Goal: Download file/media

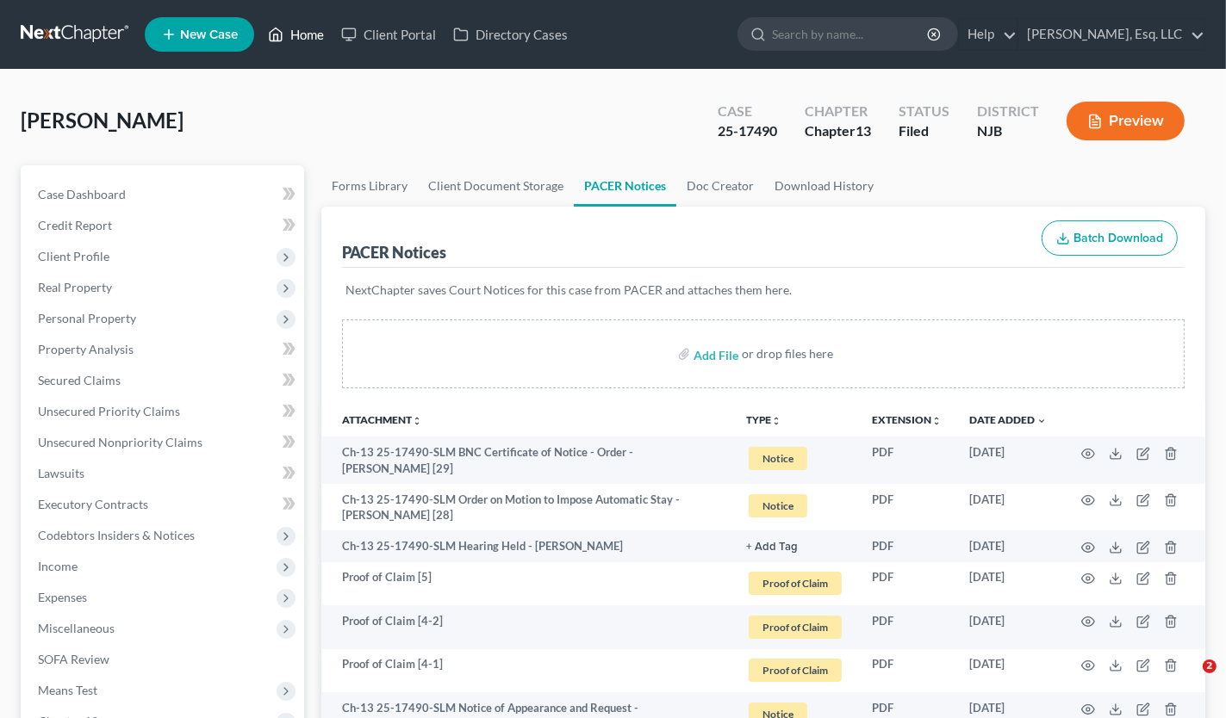
click at [328, 35] on link "Home" at bounding box center [295, 34] width 73 height 31
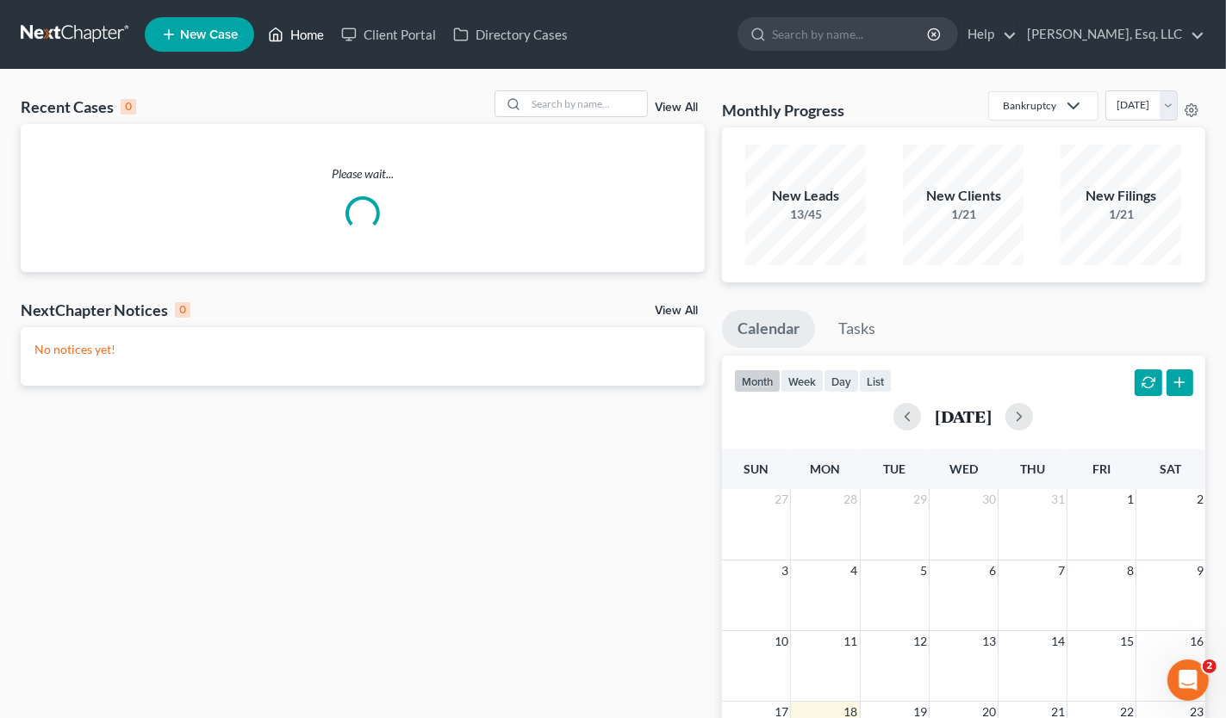
click at [314, 35] on link "Home" at bounding box center [295, 34] width 73 height 31
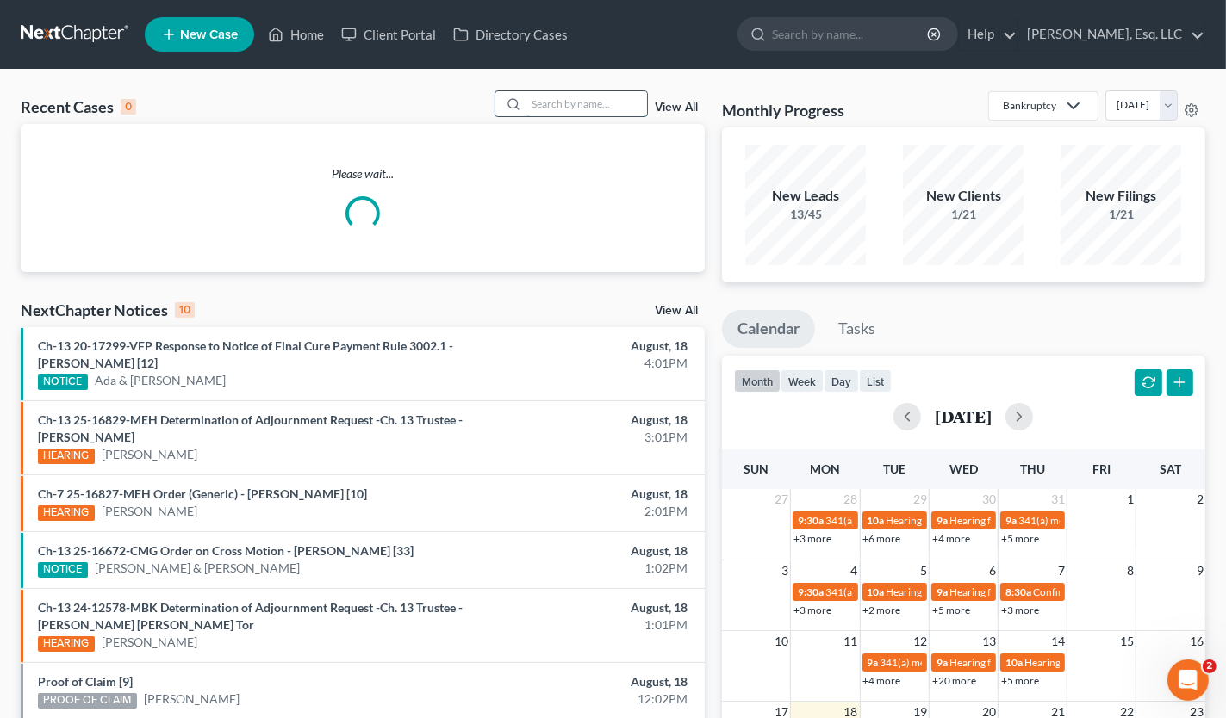
click at [557, 98] on input "search" at bounding box center [586, 103] width 121 height 25
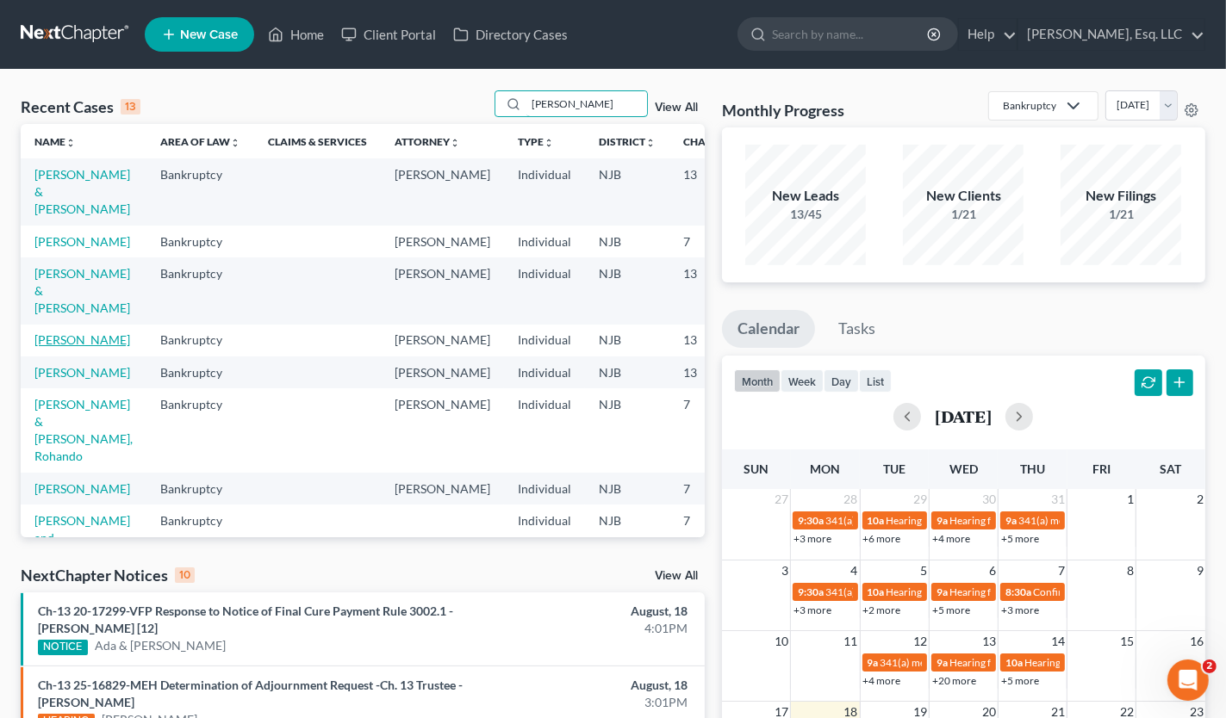
type input "[PERSON_NAME]"
click at [51, 347] on link "[PERSON_NAME]" at bounding box center [82, 340] width 96 height 15
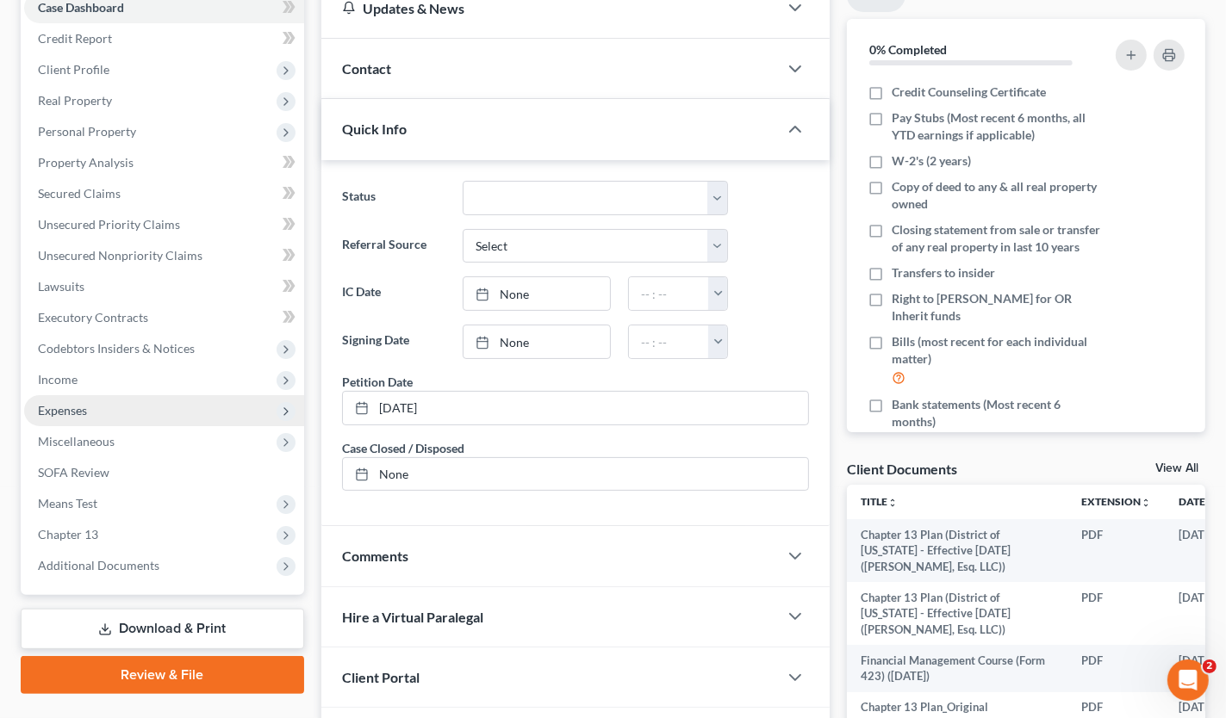
scroll to position [389, 0]
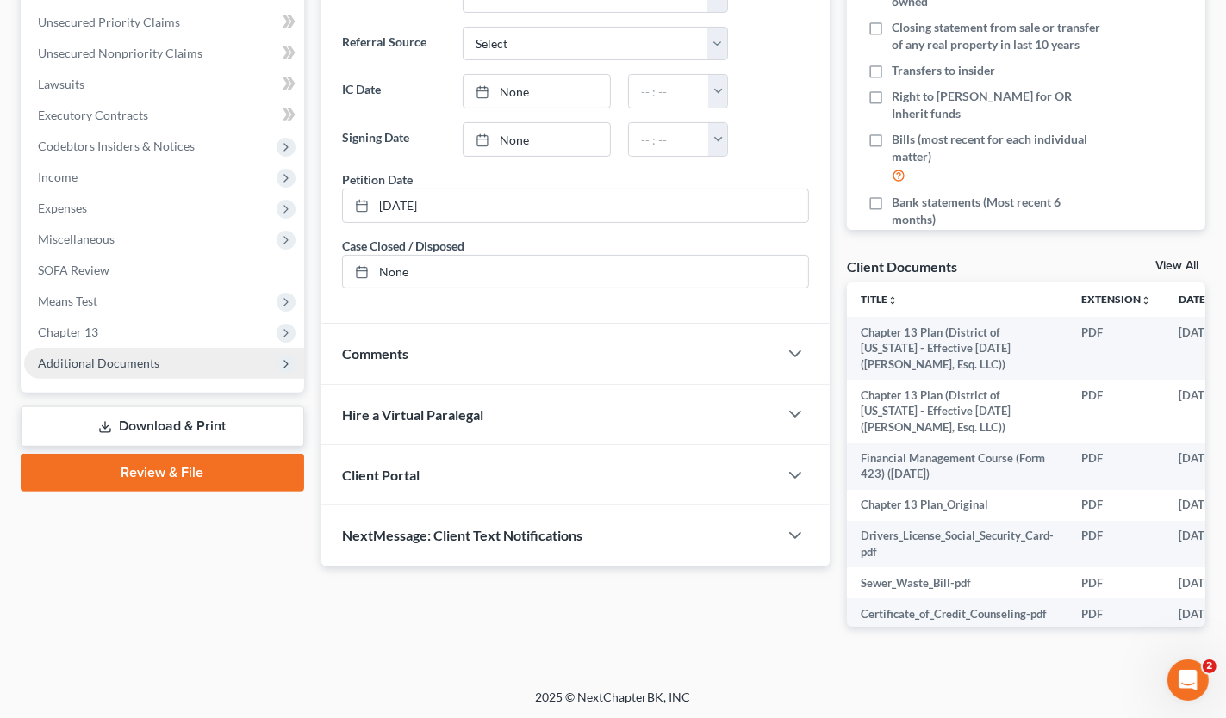
drag, startPoint x: 96, startPoint y: 361, endPoint x: 144, endPoint y: 361, distance: 47.4
click at [97, 361] on span "Additional Documents" at bounding box center [98, 363] width 121 height 15
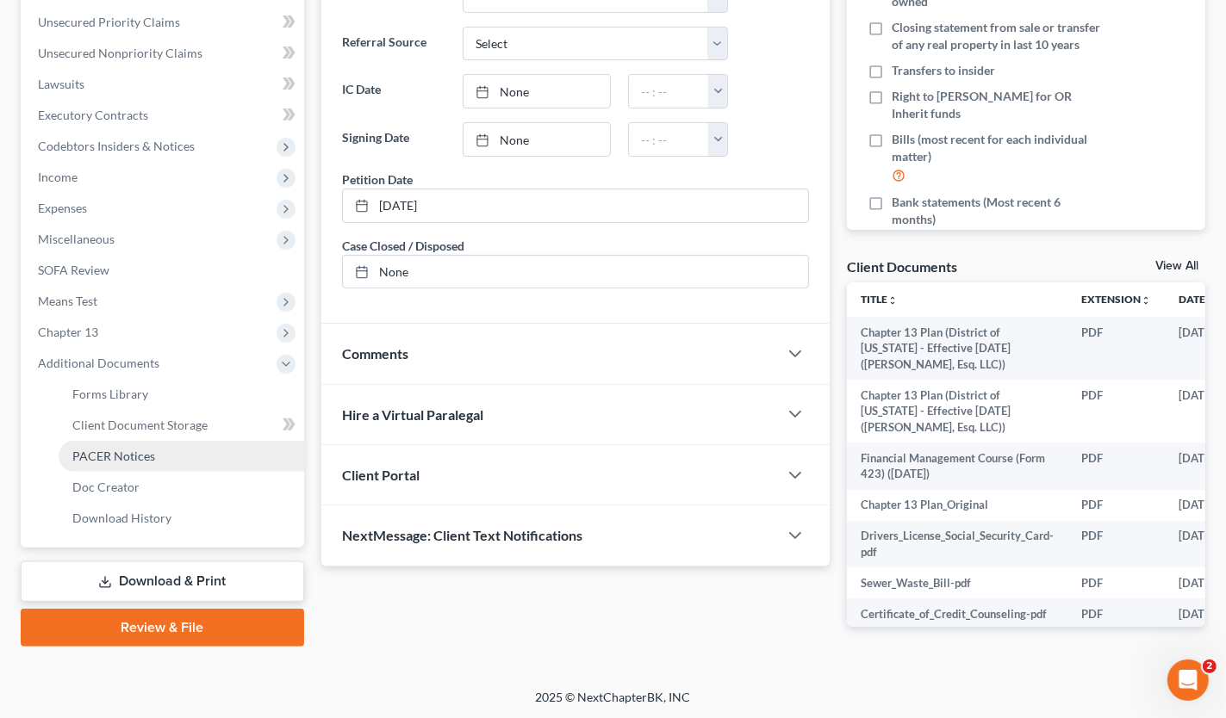
click at [145, 455] on span "PACER Notices" at bounding box center [113, 456] width 83 height 15
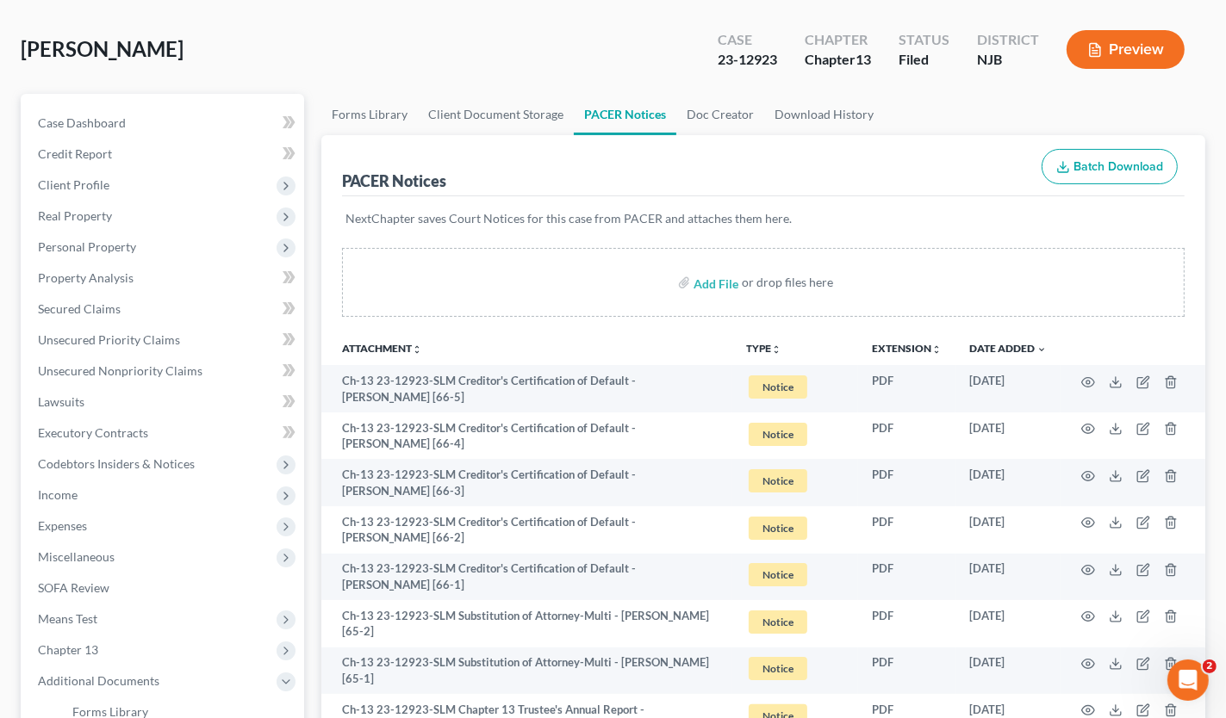
scroll to position [258, 0]
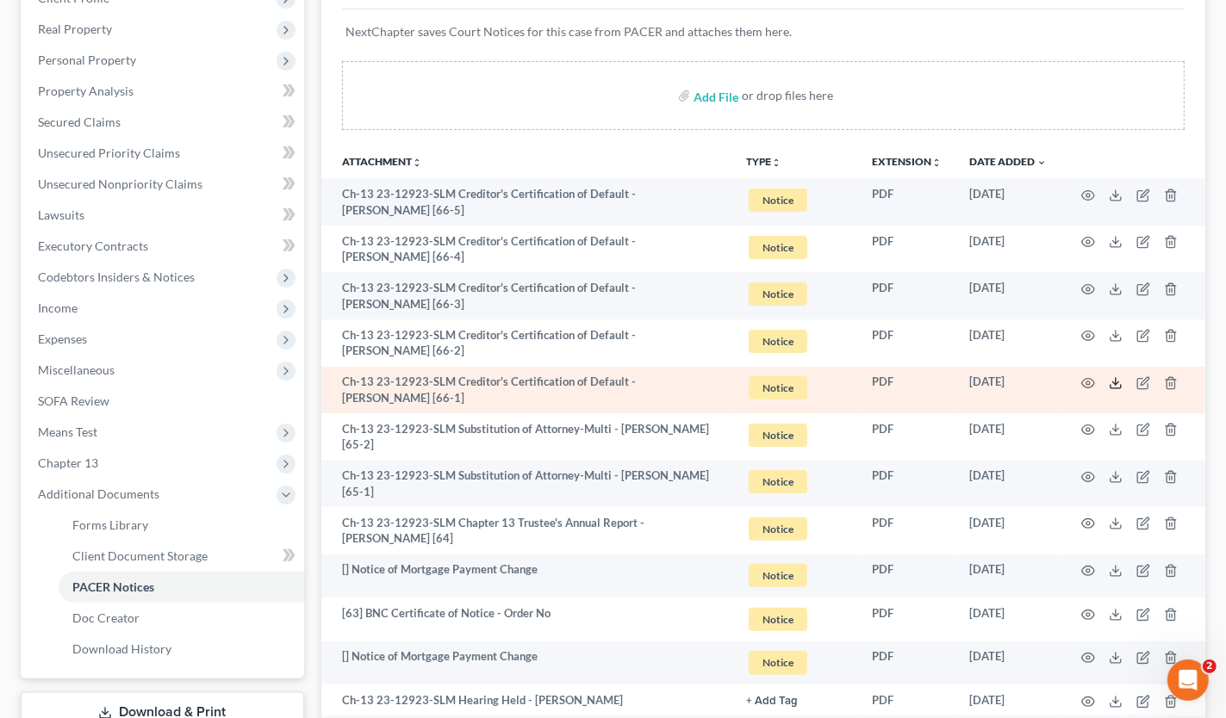
click at [1116, 379] on icon at bounding box center [1116, 383] width 14 height 14
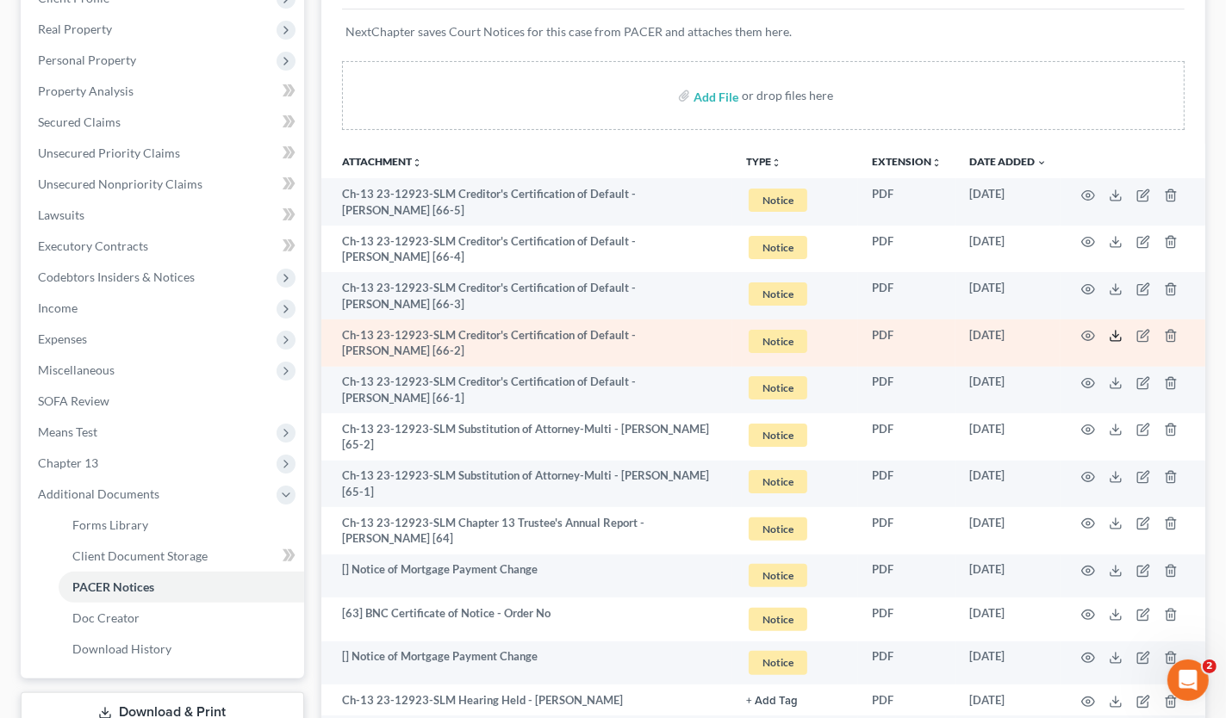
click at [1110, 333] on icon at bounding box center [1116, 336] width 14 height 14
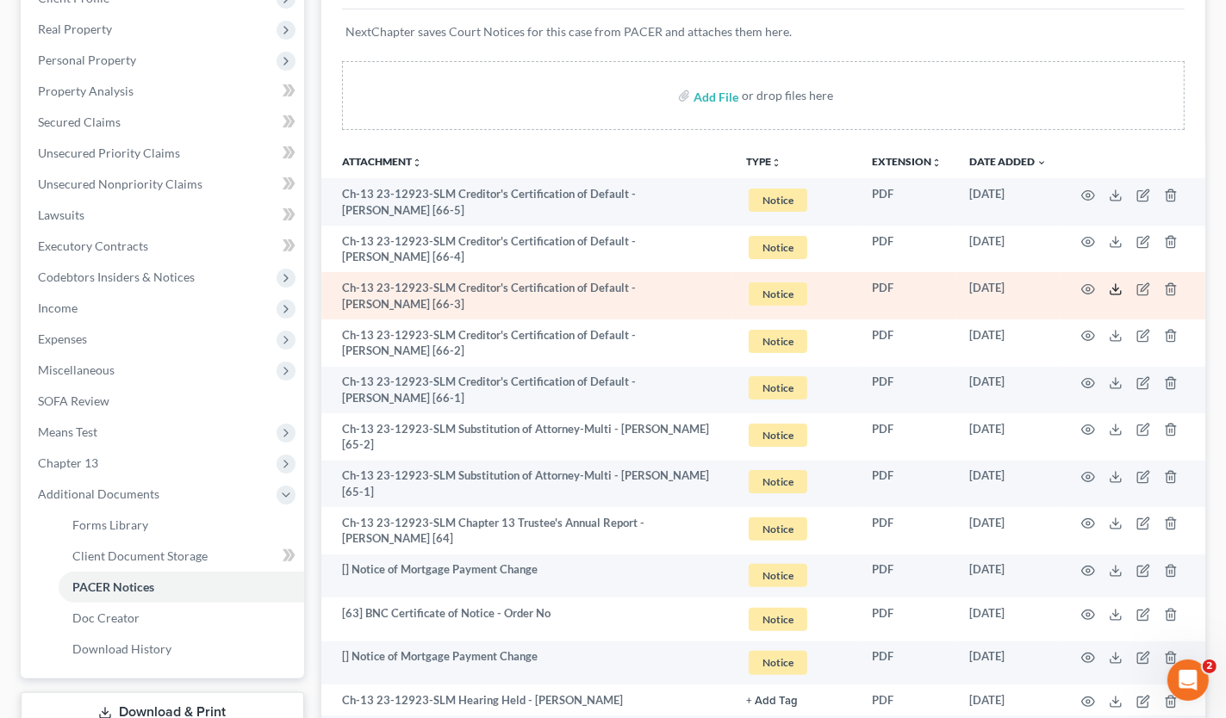
click at [1109, 287] on icon at bounding box center [1116, 290] width 14 height 14
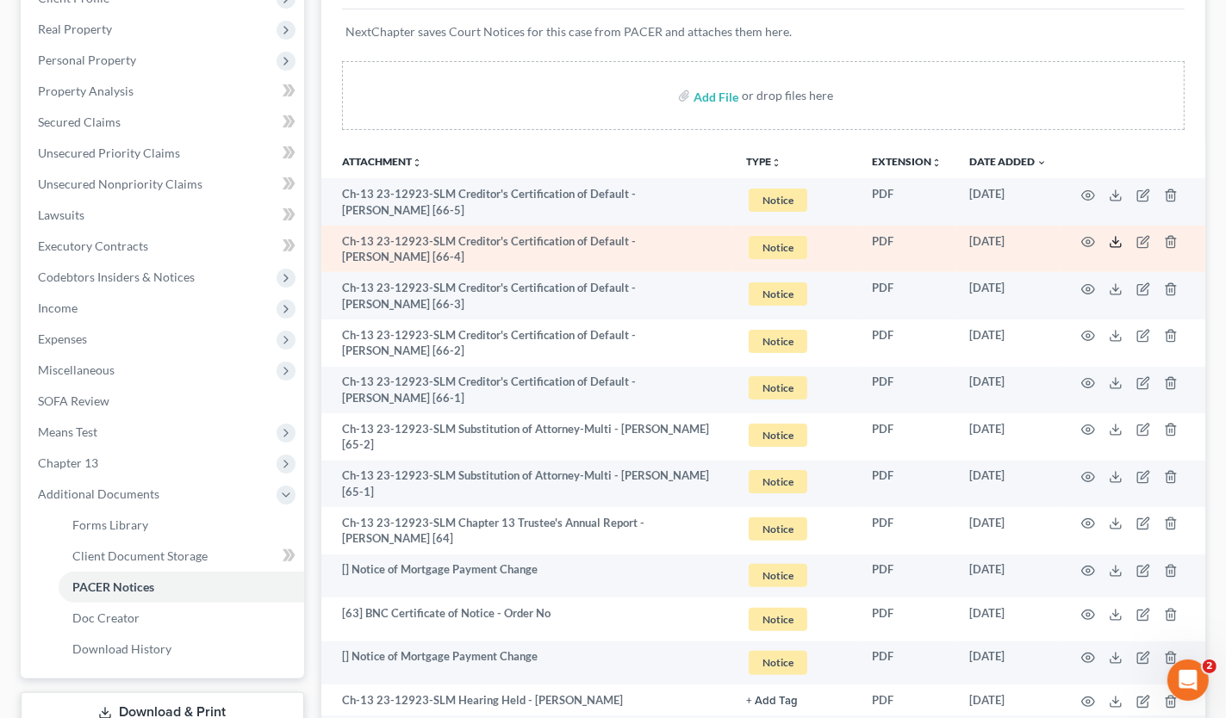
click at [1110, 239] on icon at bounding box center [1116, 242] width 14 height 14
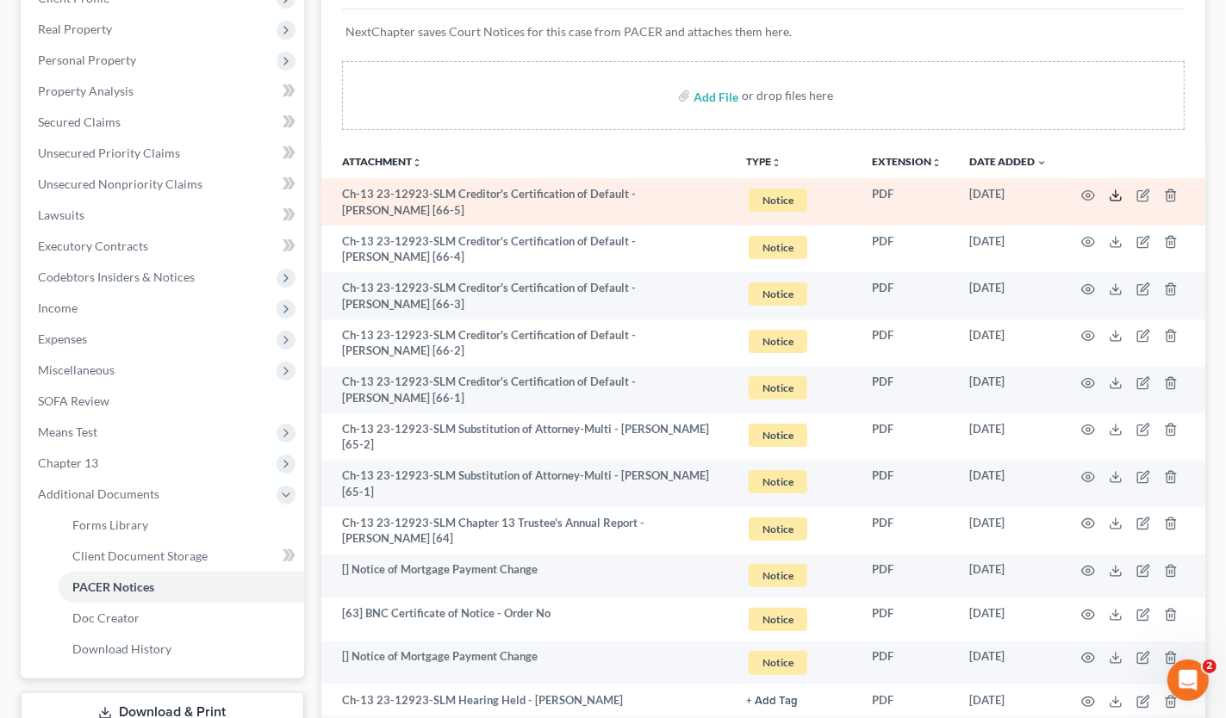
click at [1114, 194] on icon at bounding box center [1116, 196] width 14 height 14
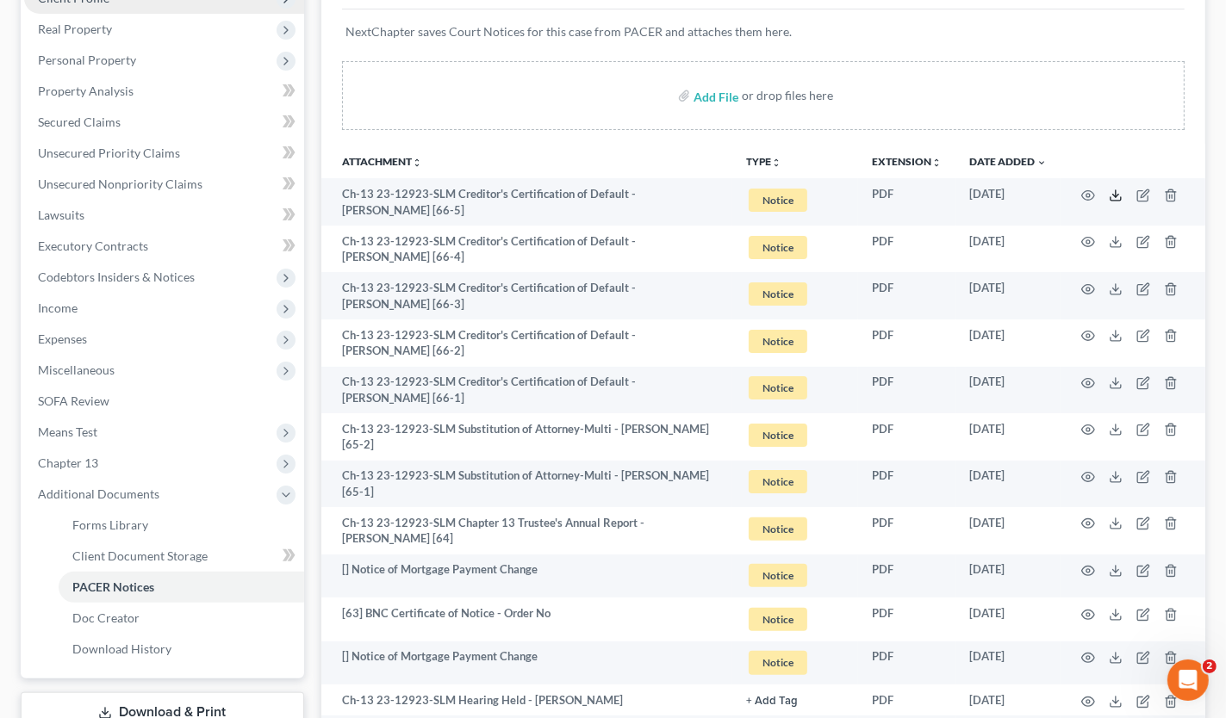
scroll to position [0, 0]
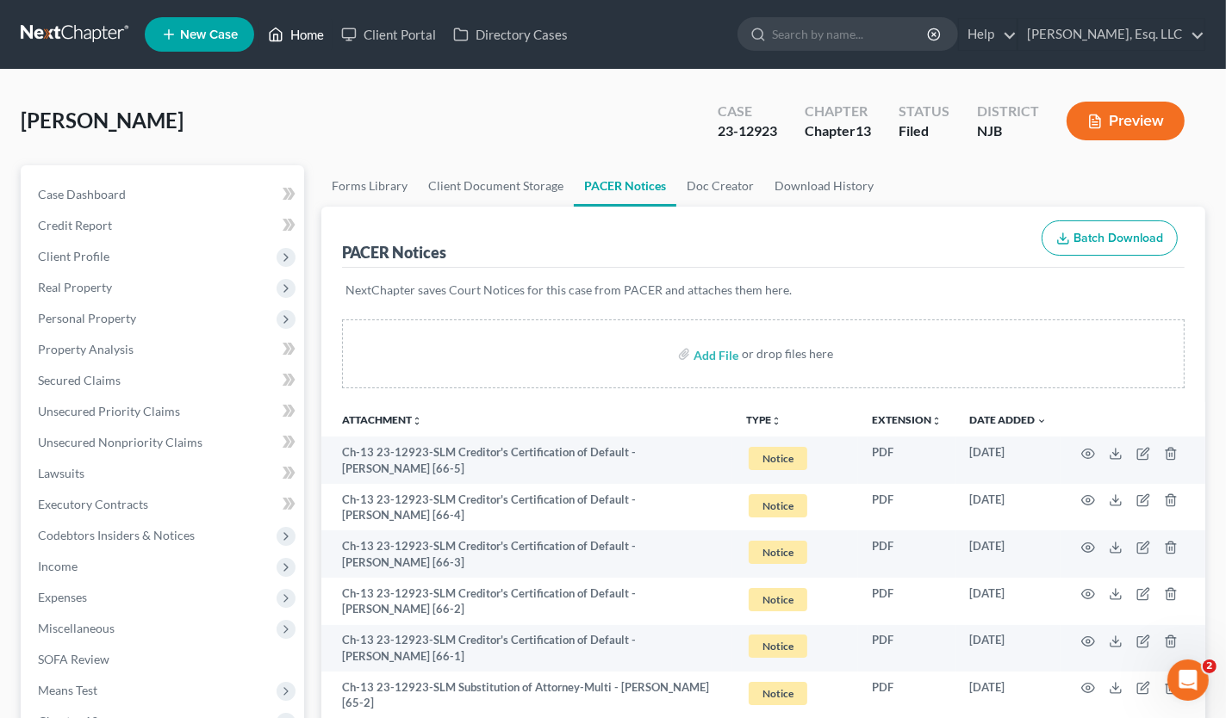
click at [314, 32] on link "Home" at bounding box center [295, 34] width 73 height 31
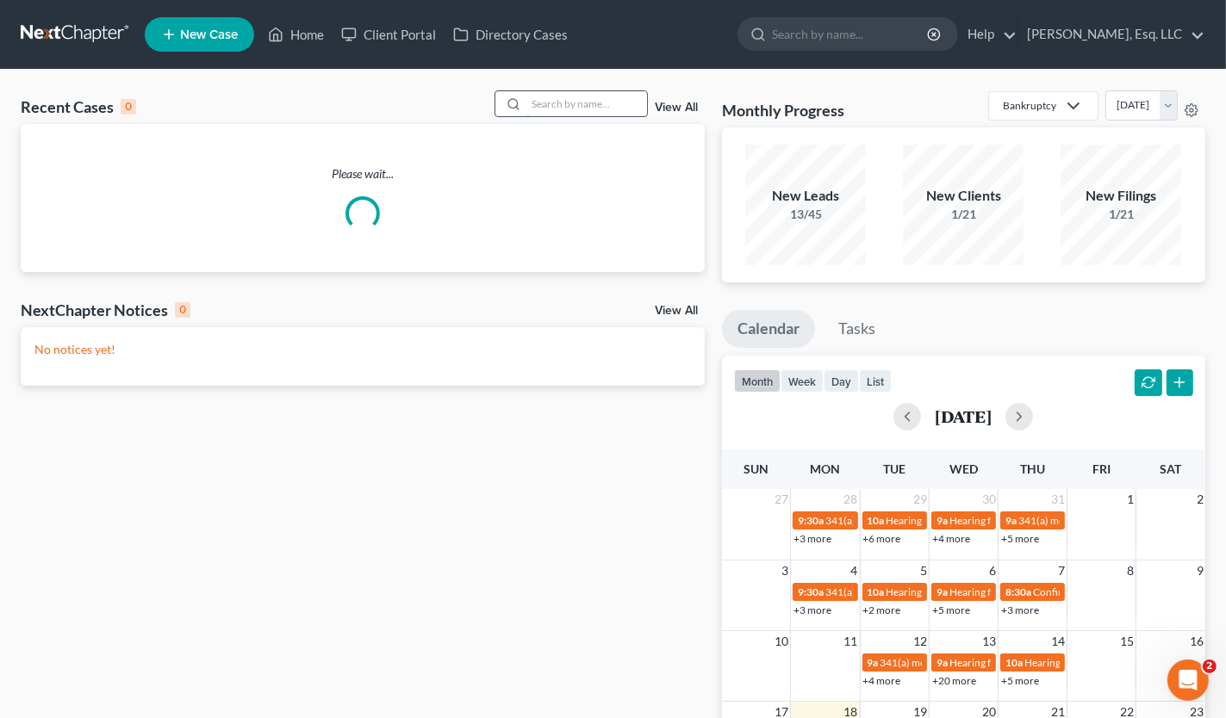
click at [544, 101] on input "search" at bounding box center [586, 103] width 121 height 25
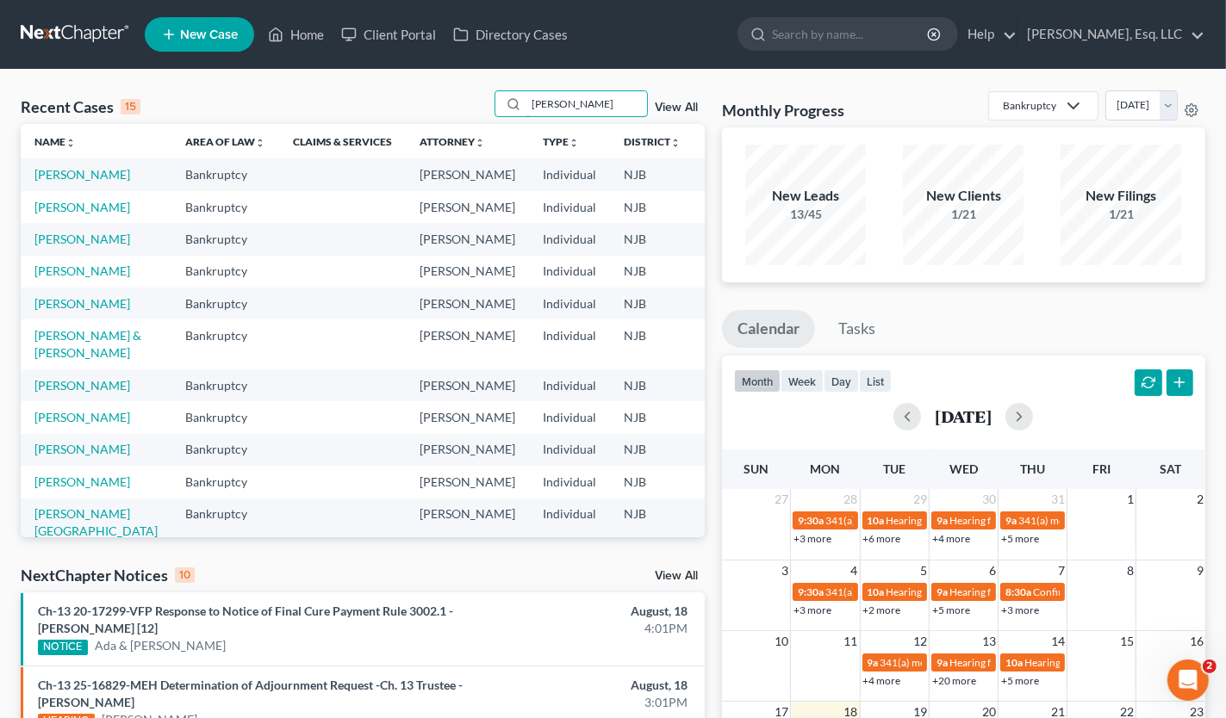
type input "[PERSON_NAME]"
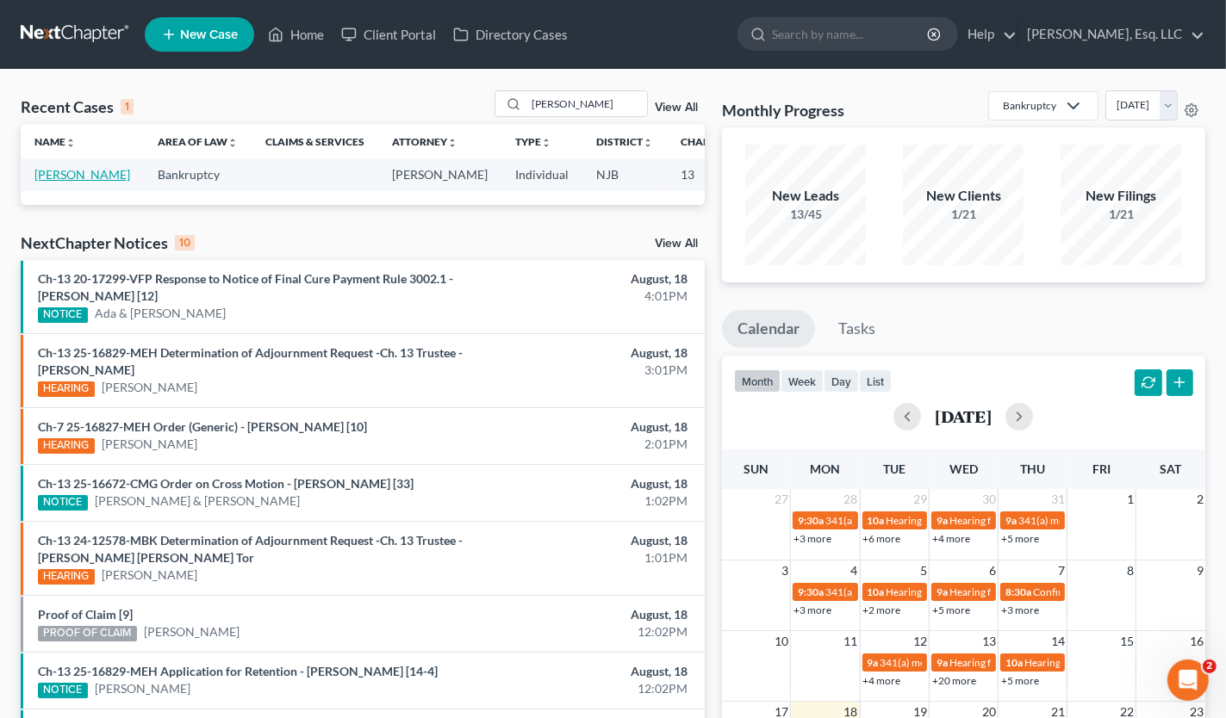
click at [42, 177] on link "[PERSON_NAME]" at bounding box center [82, 174] width 96 height 15
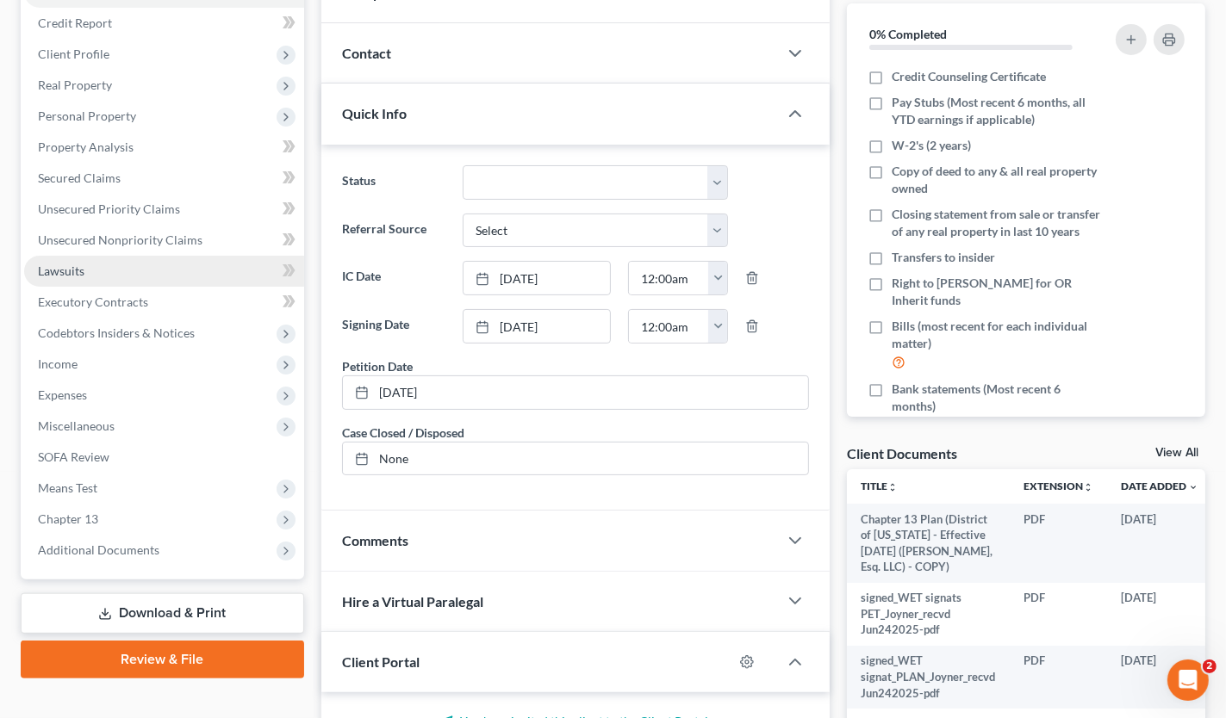
scroll to position [345, 0]
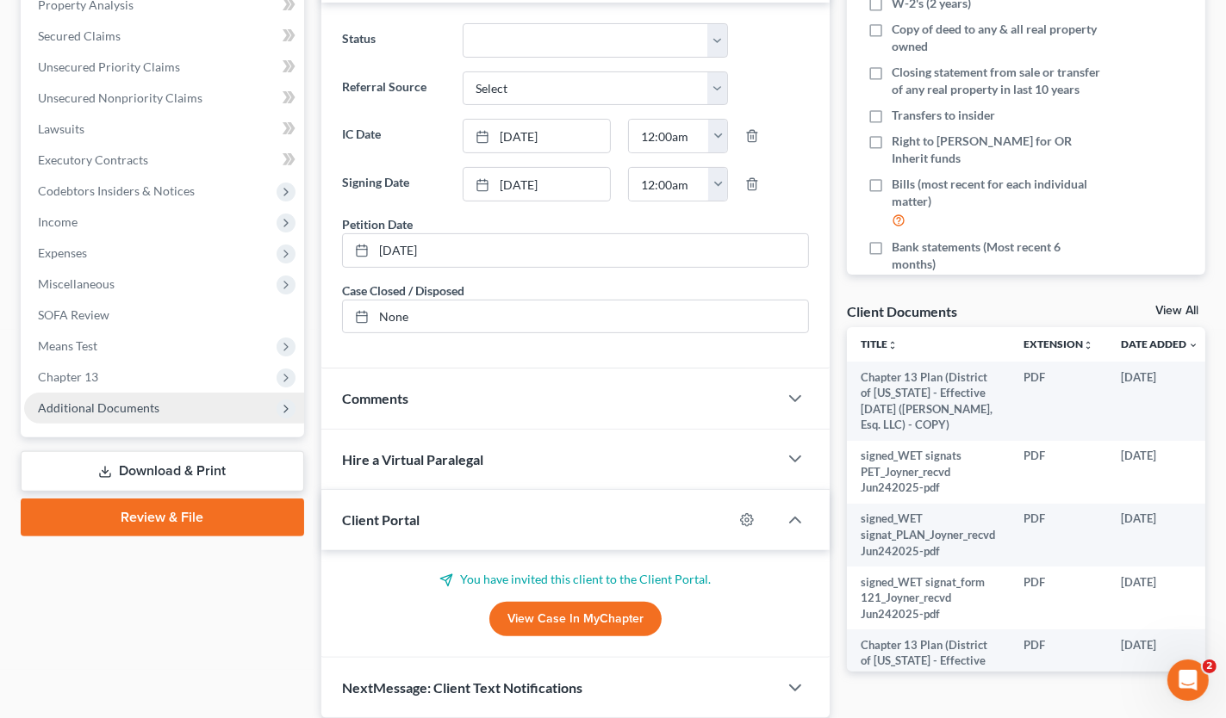
click at [122, 409] on span "Additional Documents" at bounding box center [98, 408] width 121 height 15
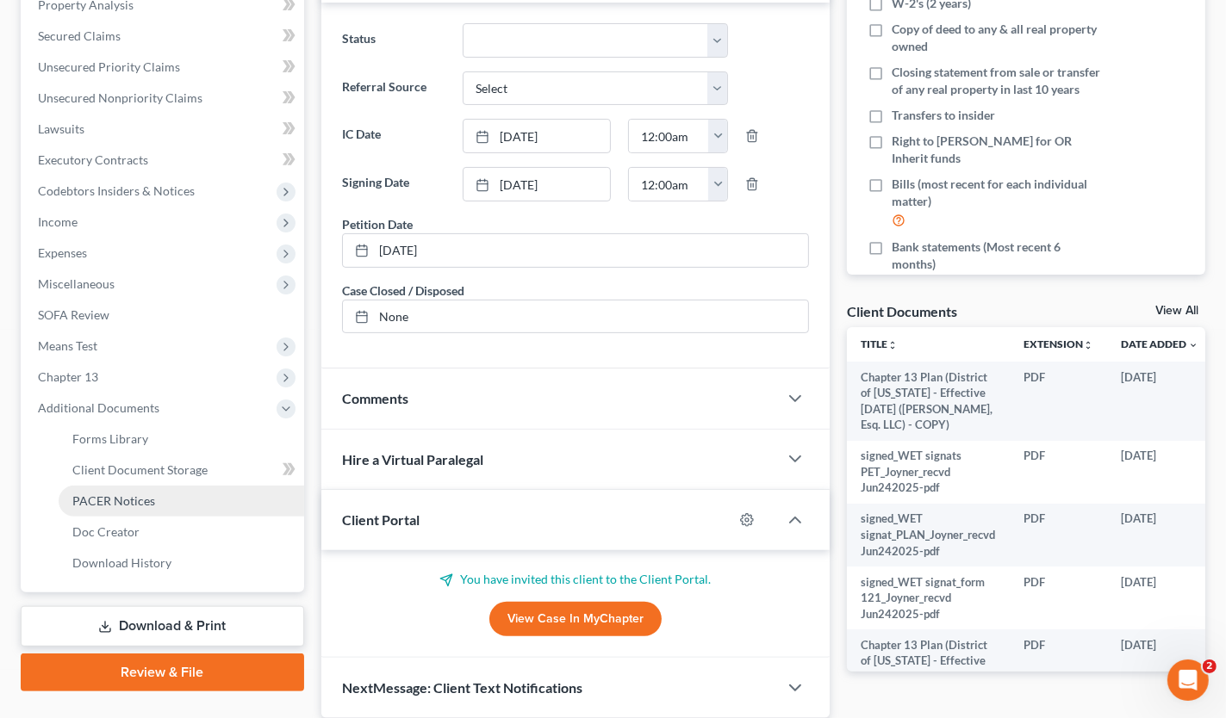
click at [122, 494] on span "PACER Notices" at bounding box center [113, 501] width 83 height 15
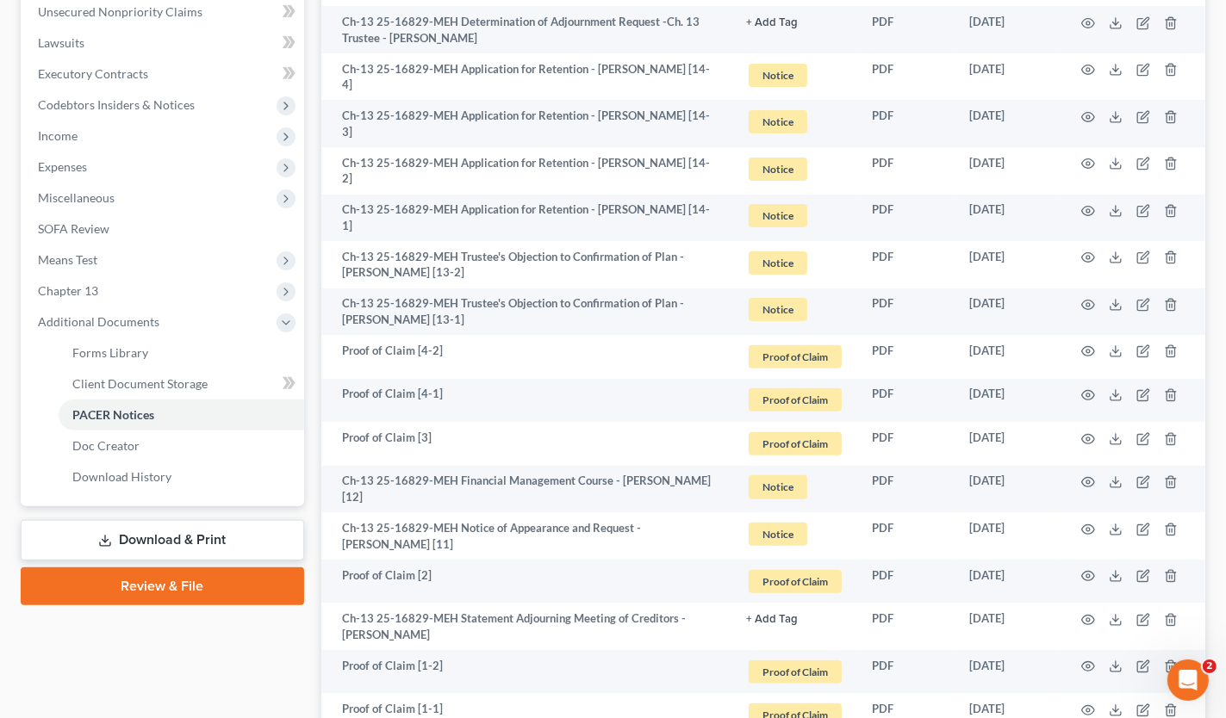
scroll to position [258, 0]
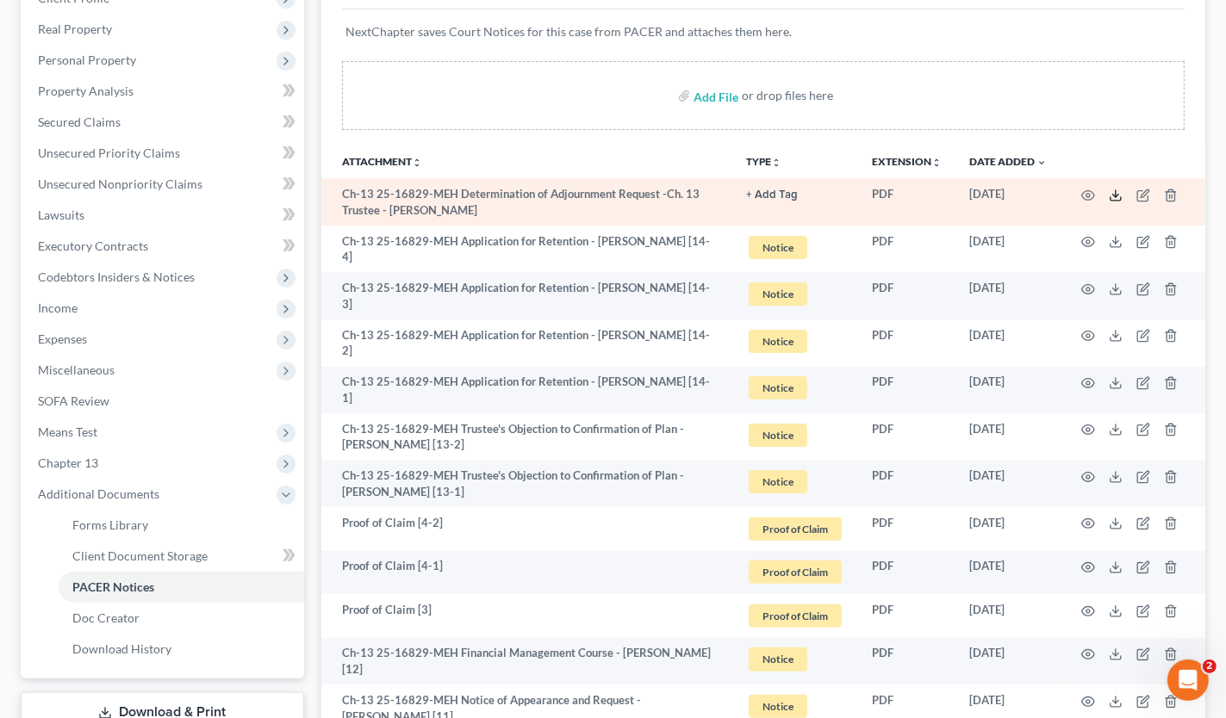
click at [1110, 190] on icon at bounding box center [1116, 196] width 14 height 14
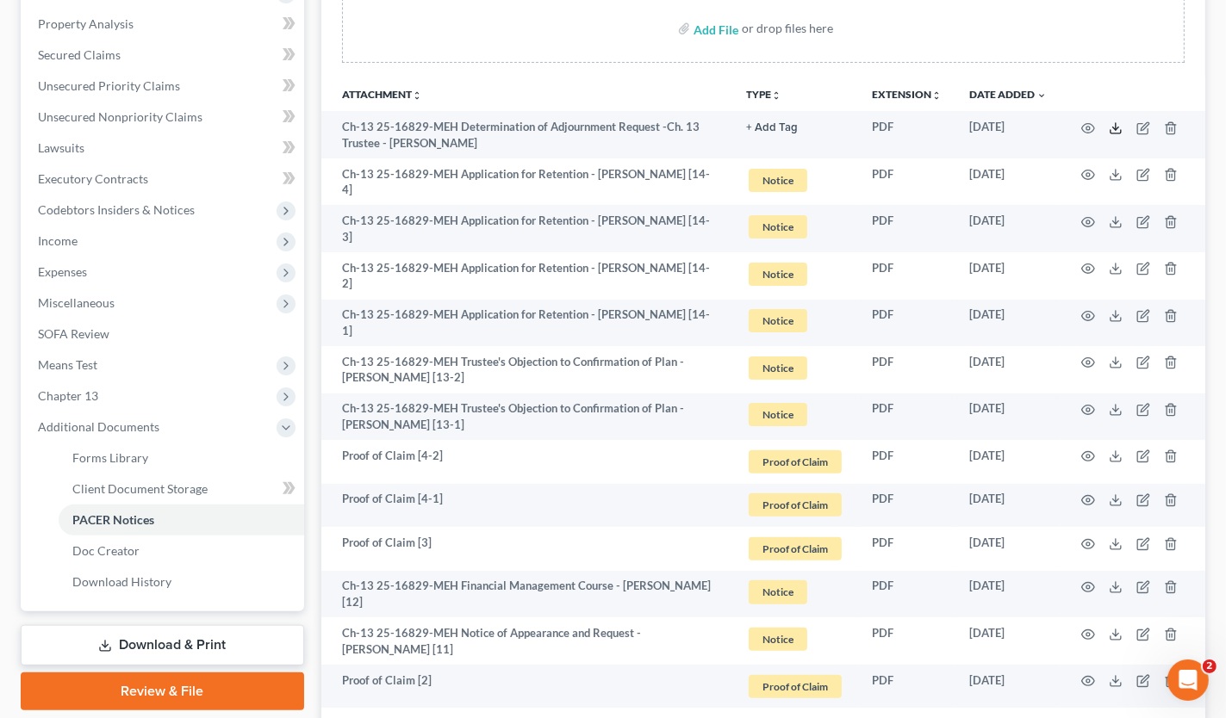
scroll to position [517, 0]
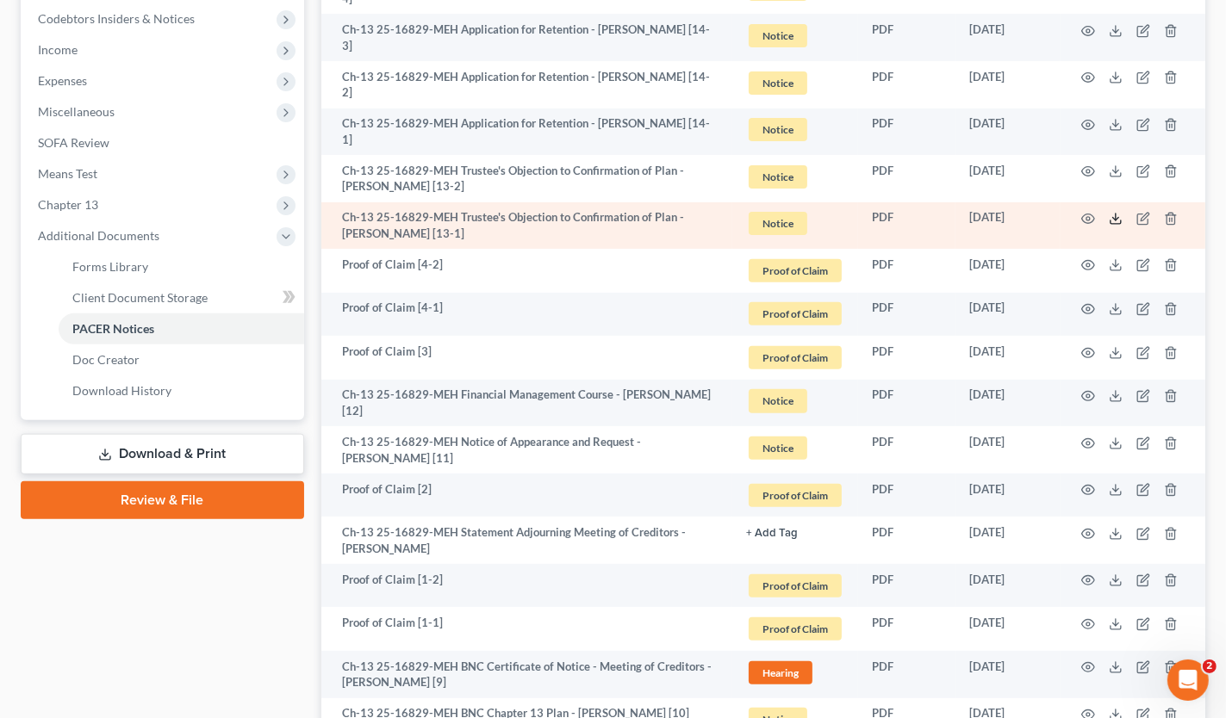
click at [1115, 218] on polyline at bounding box center [1116, 219] width 6 height 3
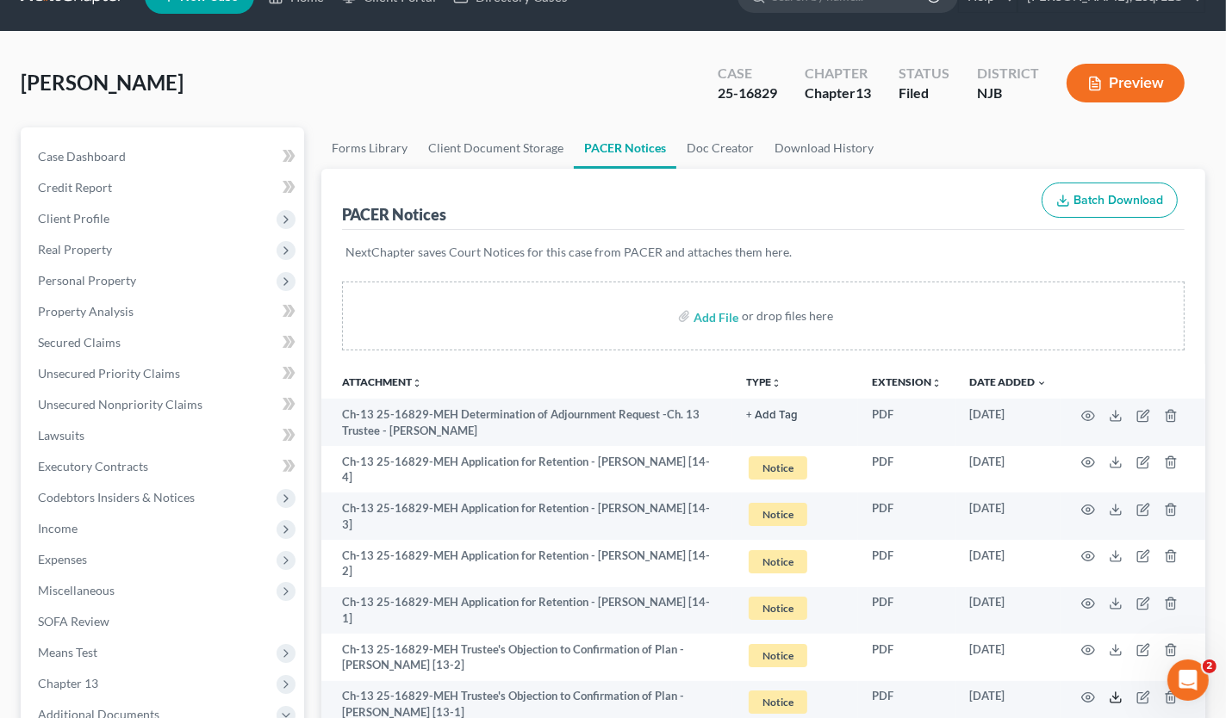
scroll to position [0, 0]
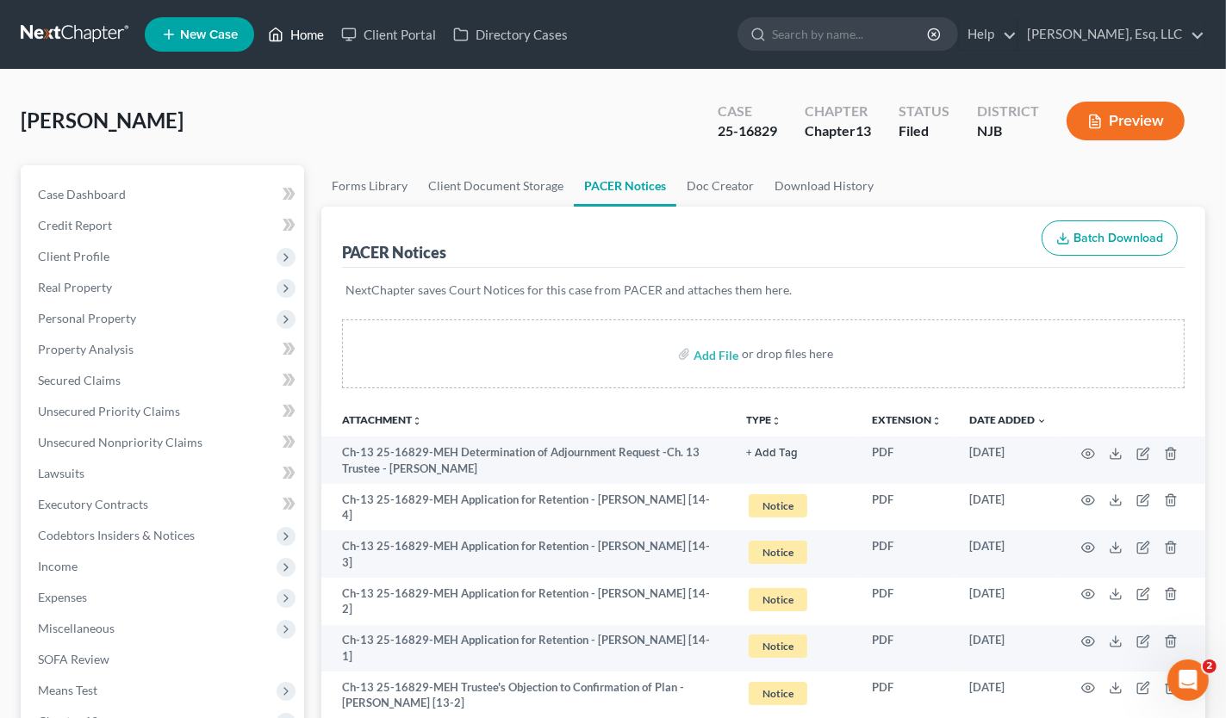
drag, startPoint x: 303, startPoint y: 30, endPoint x: 362, endPoint y: 50, distance: 61.8
click at [303, 30] on link "Home" at bounding box center [295, 34] width 73 height 31
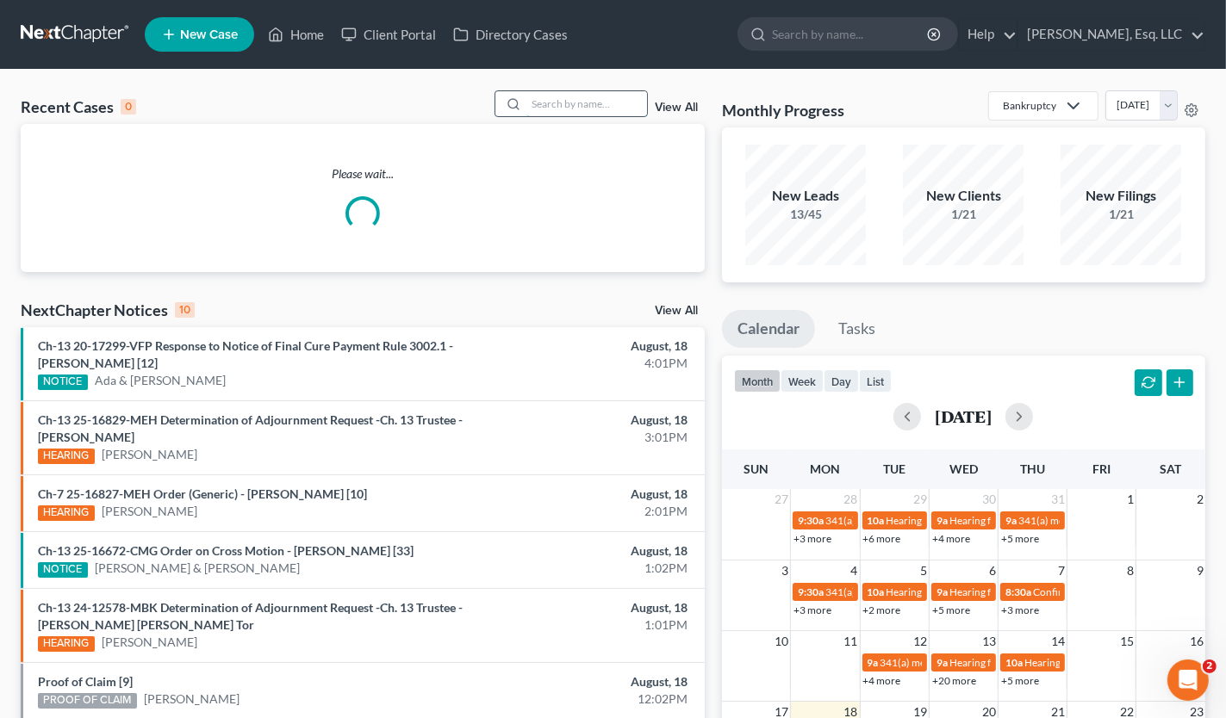
click at [551, 103] on input "search" at bounding box center [586, 103] width 121 height 25
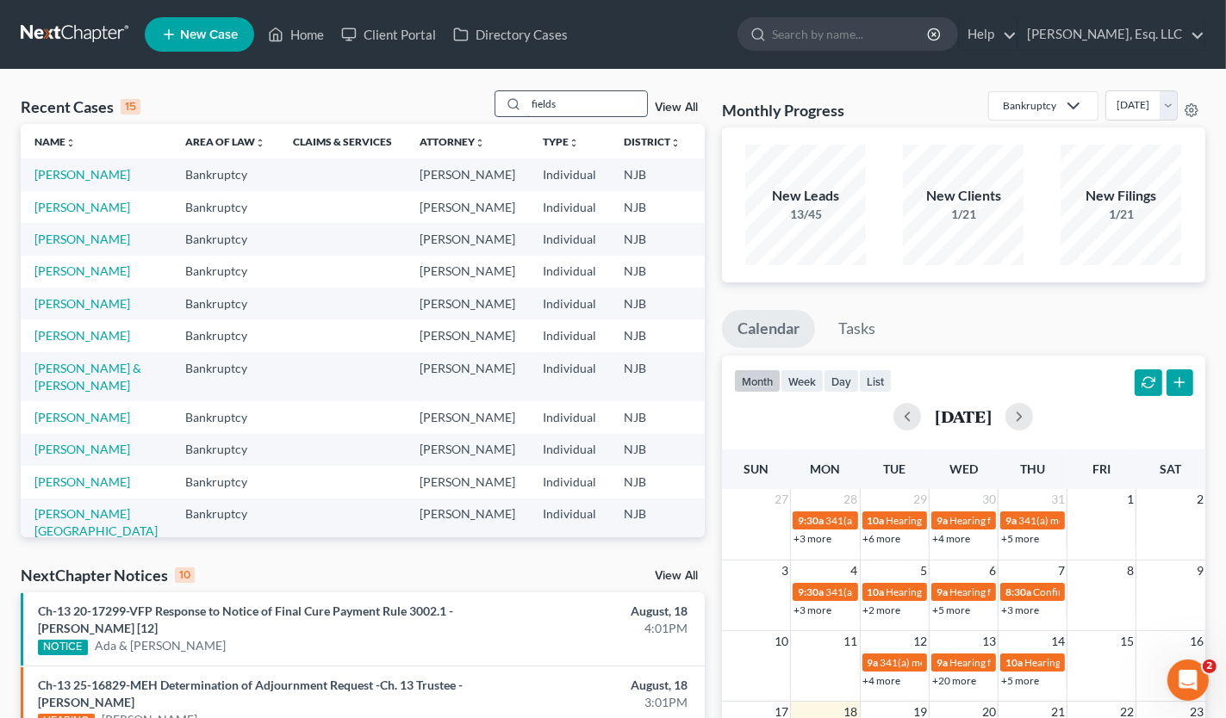
type input "fields"
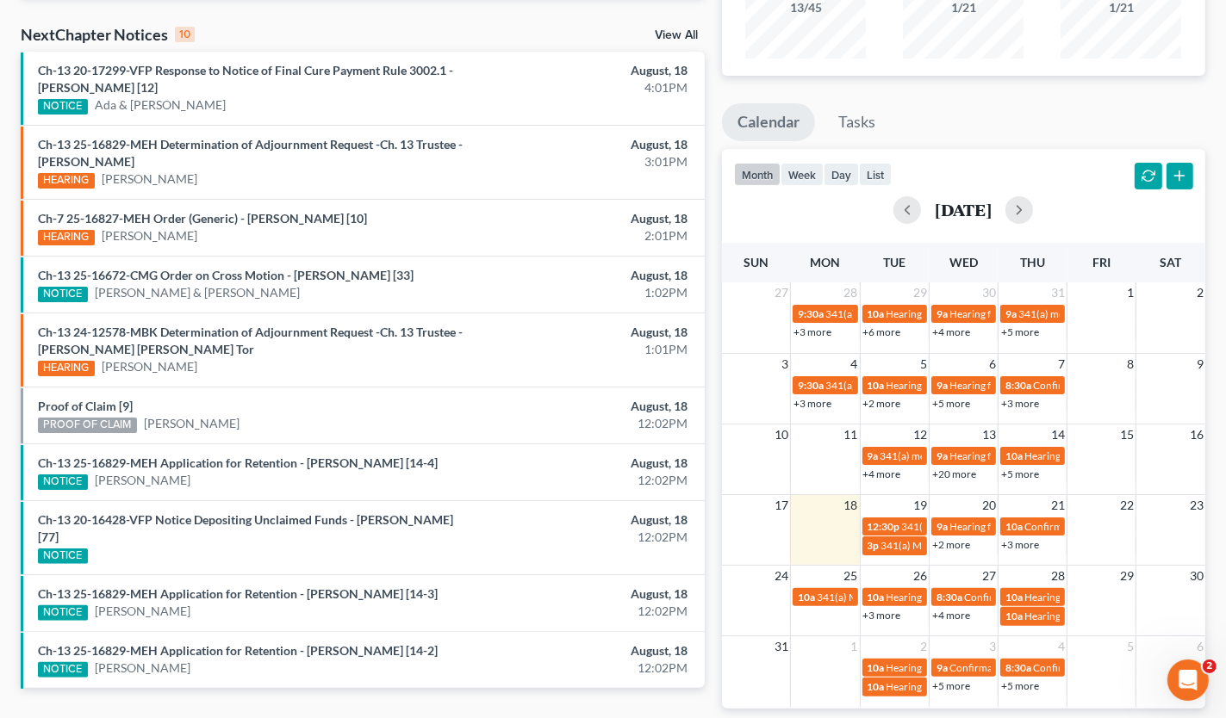
scroll to position [276, 0]
